Goal: Task Accomplishment & Management: Use online tool/utility

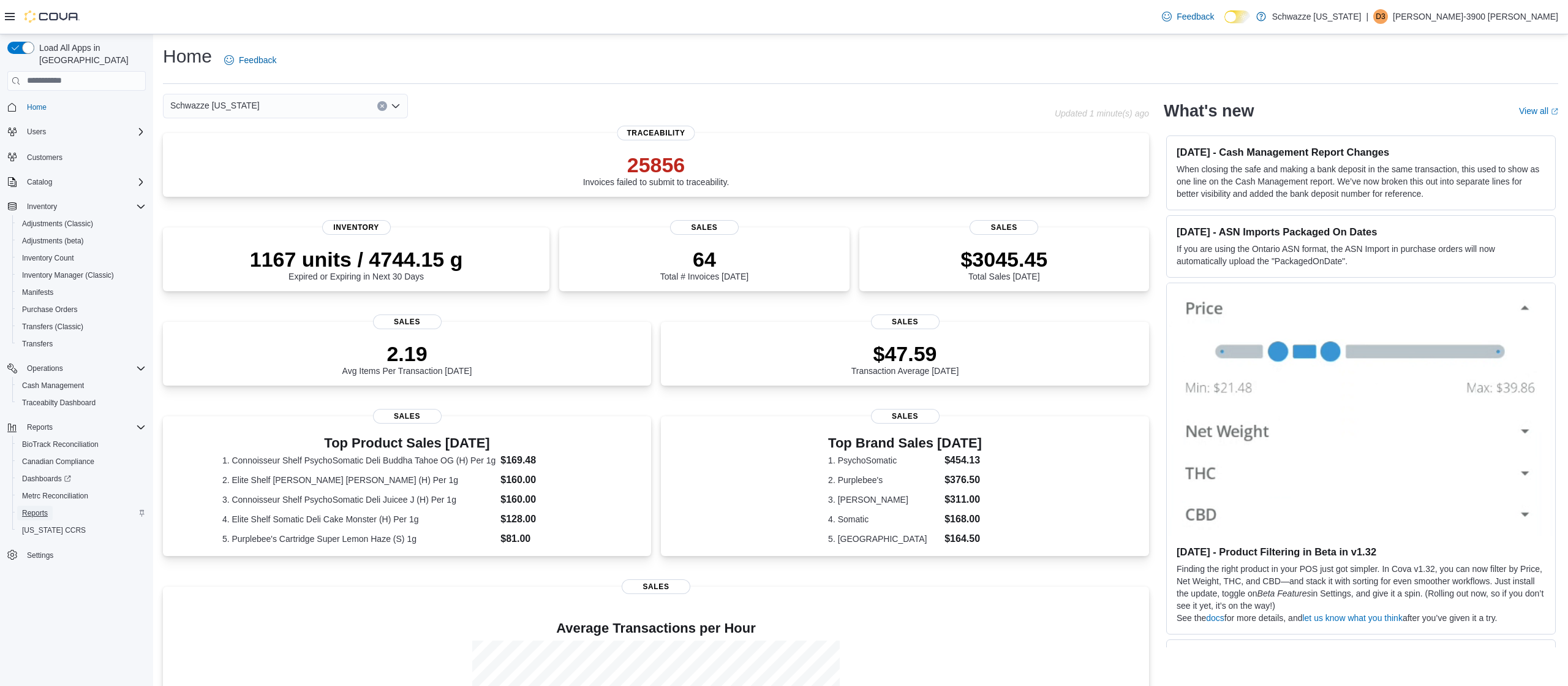
click at [35, 506] on span "Reports" at bounding box center [35, 513] width 25 height 14
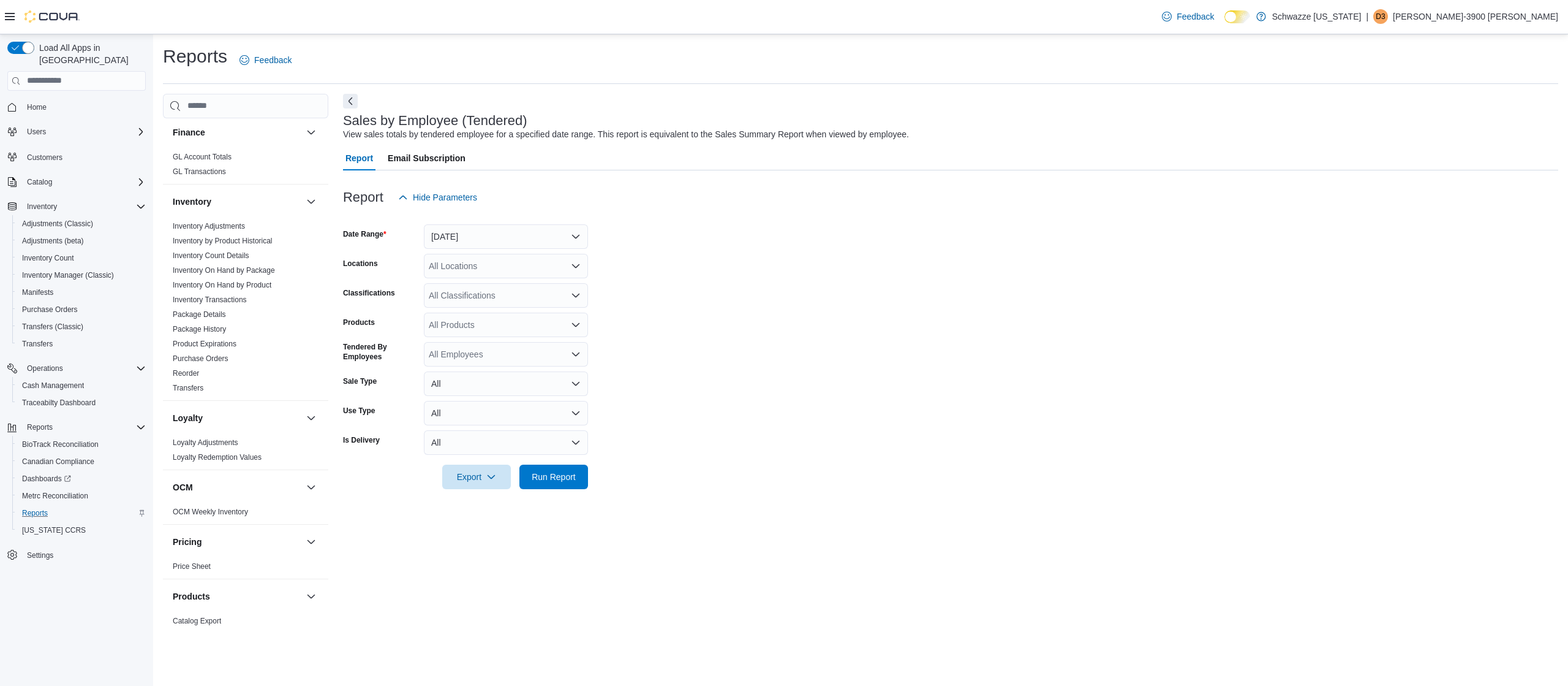
scroll to position [338, 0]
click at [215, 313] on link "Package History" at bounding box center [199, 315] width 53 height 8
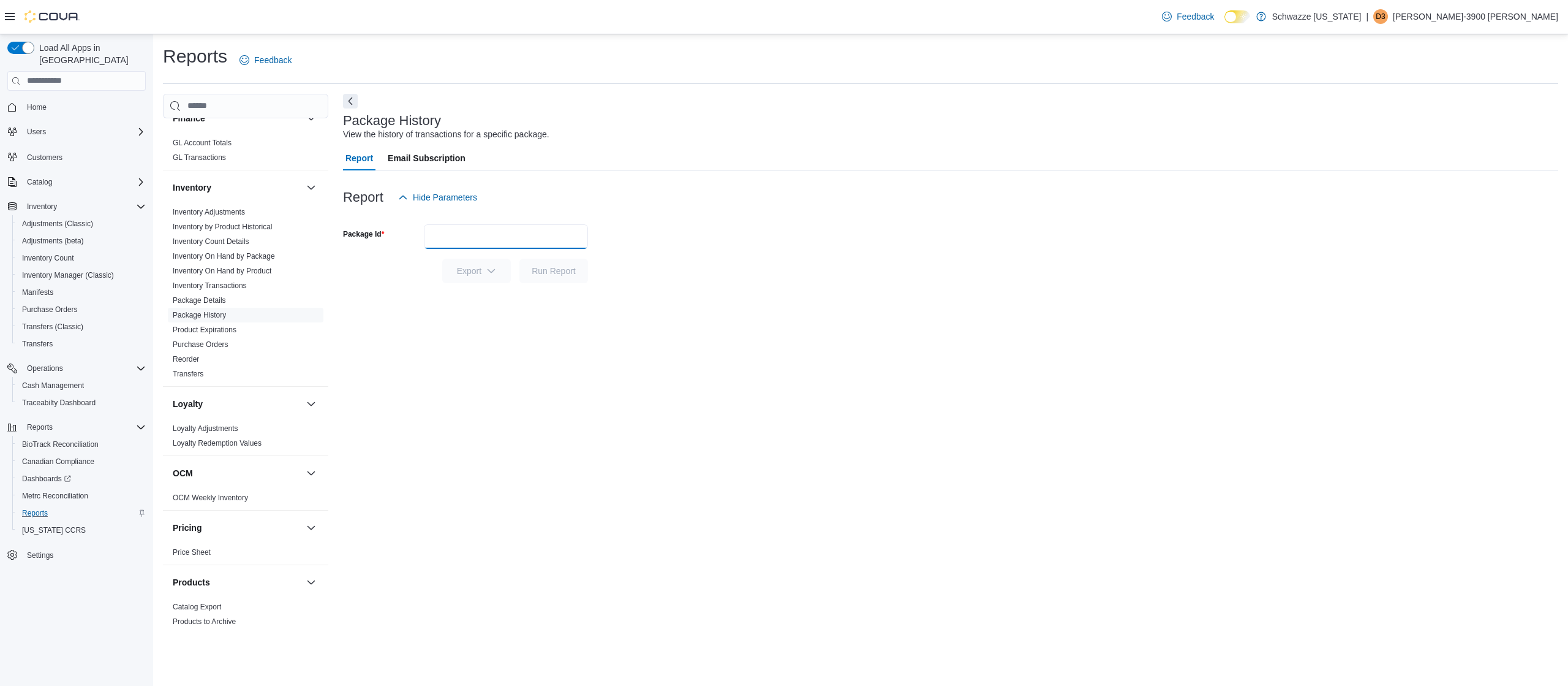
click at [502, 239] on input "Package Id" at bounding box center [505, 236] width 164 height 25
type input "********"
click at [519, 259] on button "Run Report" at bounding box center [553, 271] width 68 height 25
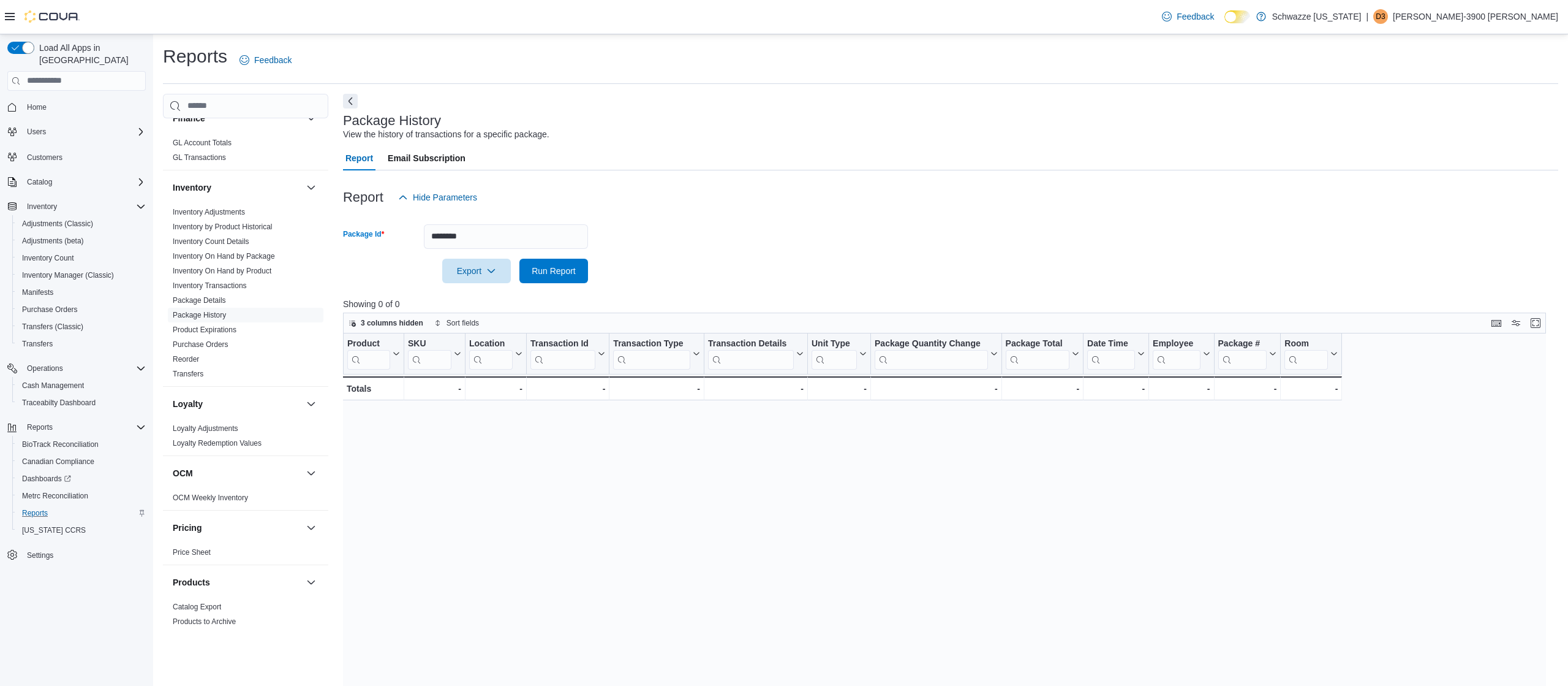
click at [1543, 12] on p "[PERSON_NAME]-3900 [PERSON_NAME]" at bounding box center [1476, 16] width 166 height 14
click at [1477, 116] on button "Sign Out" at bounding box center [1496, 122] width 112 height 19
